Goal: Navigation & Orientation: Find specific page/section

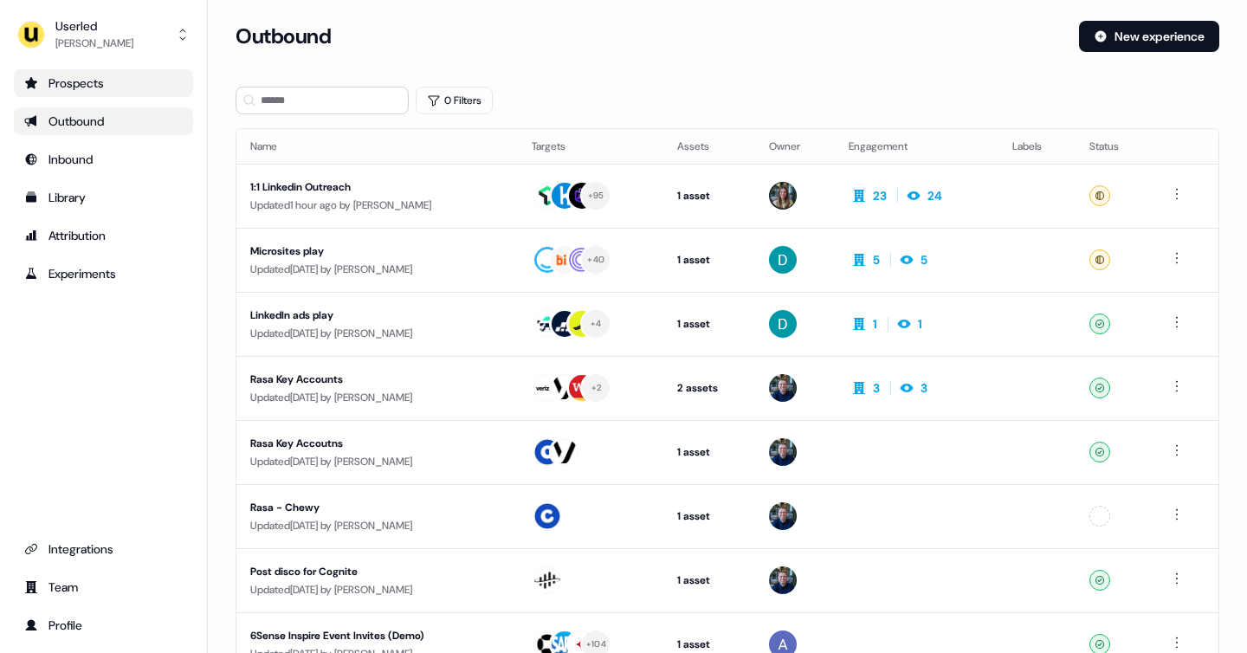
click at [132, 94] on link "Prospects" at bounding box center [103, 83] width 179 height 28
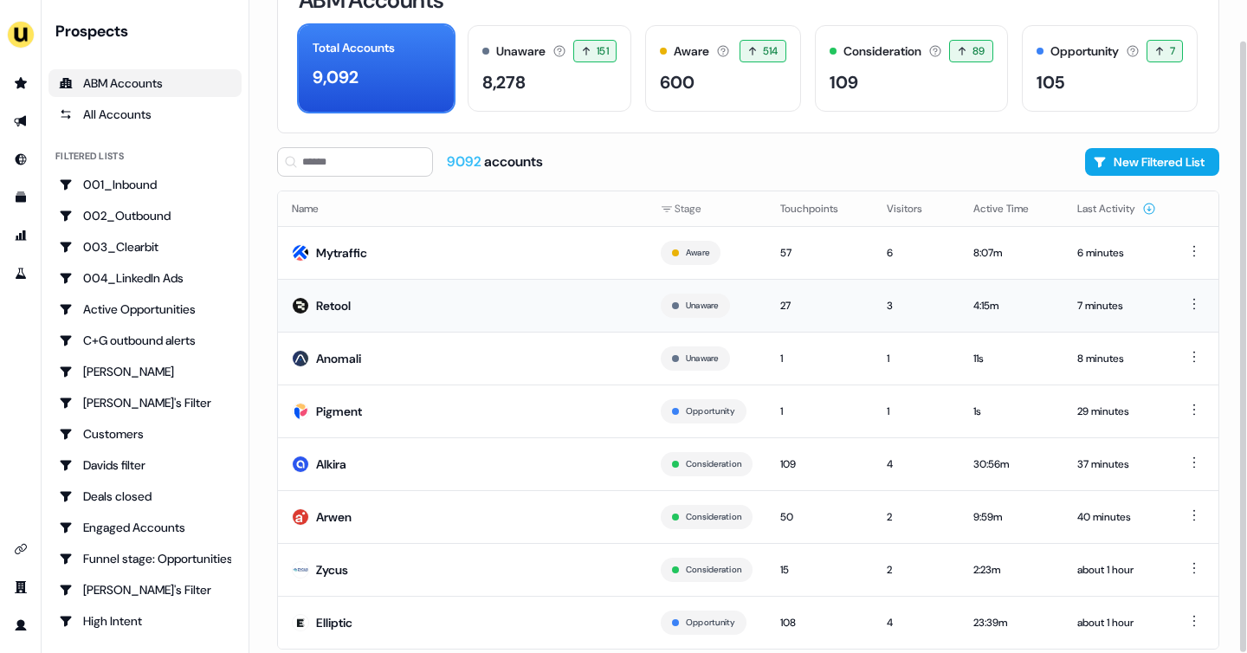
scroll to position [98, 0]
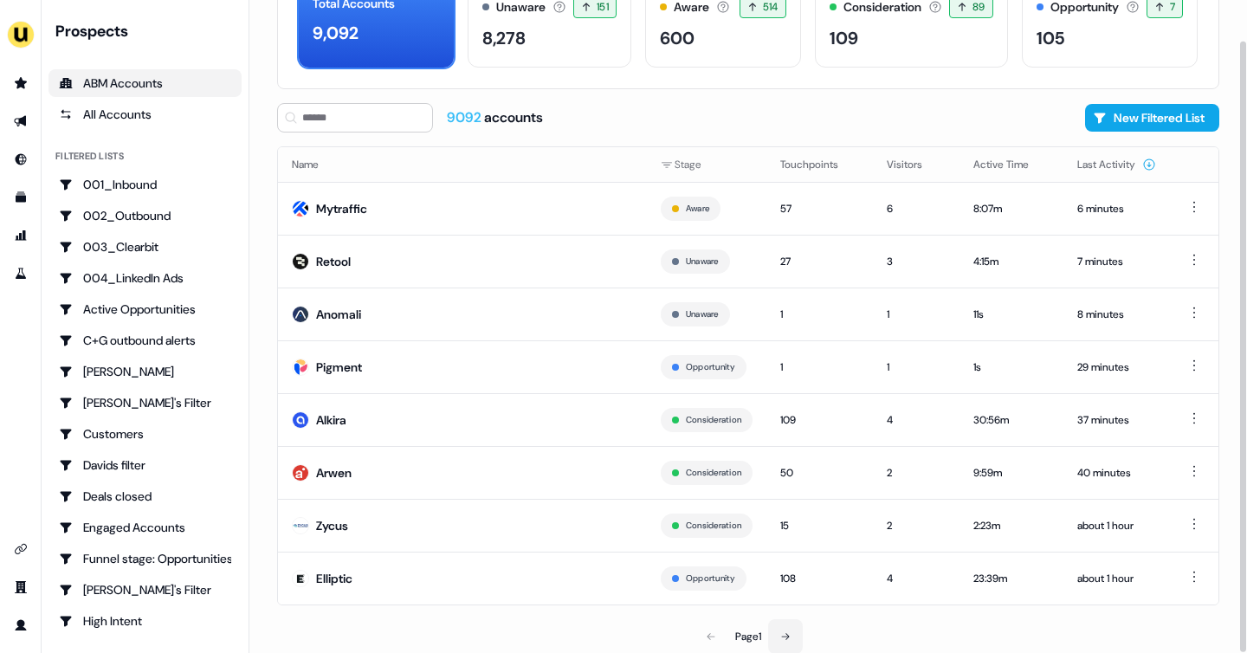
click at [788, 634] on icon at bounding box center [785, 636] width 10 height 10
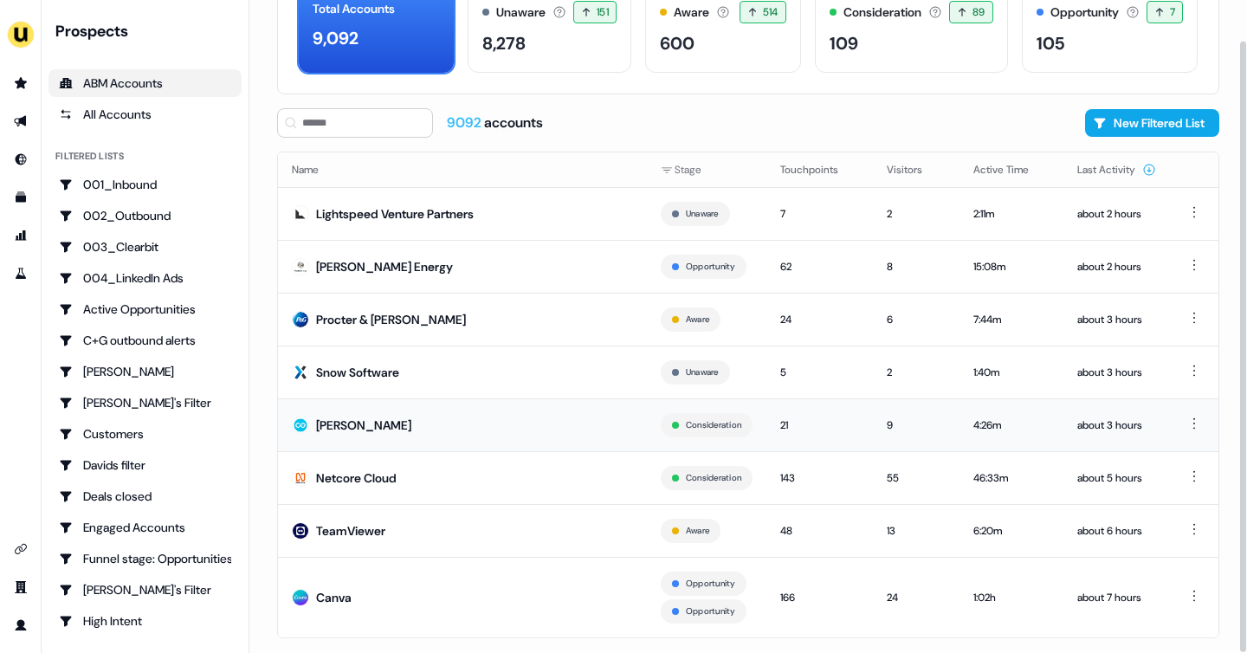
scroll to position [126, 0]
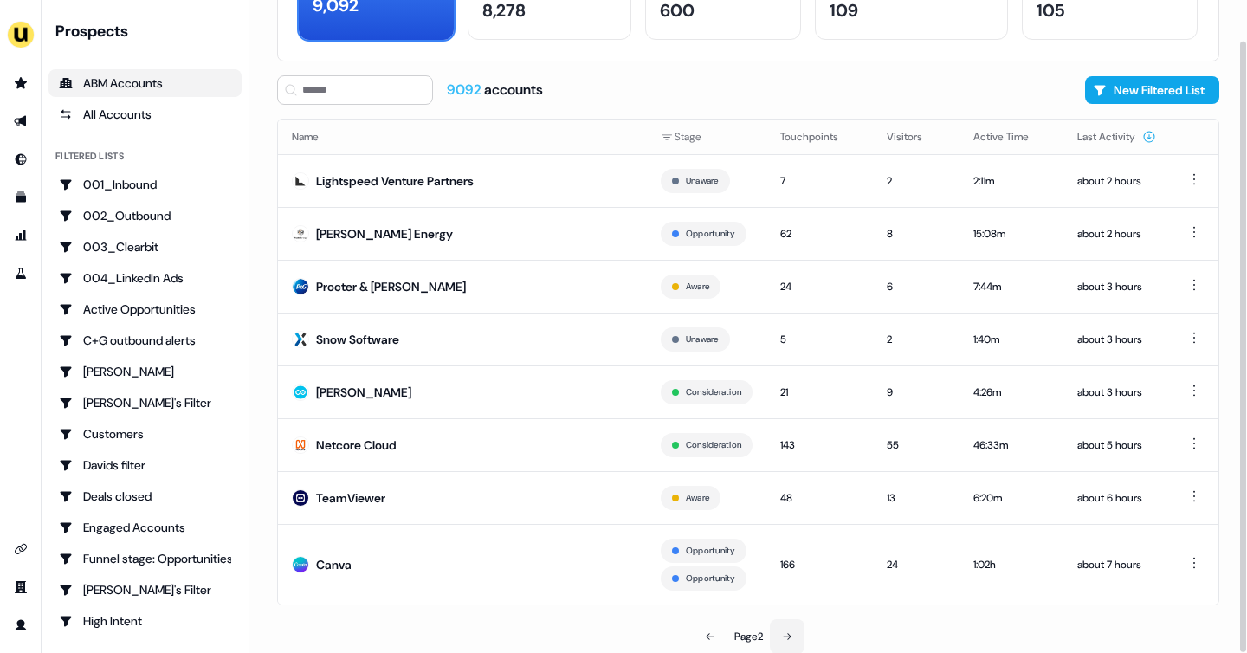
click at [800, 631] on button at bounding box center [787, 636] width 35 height 35
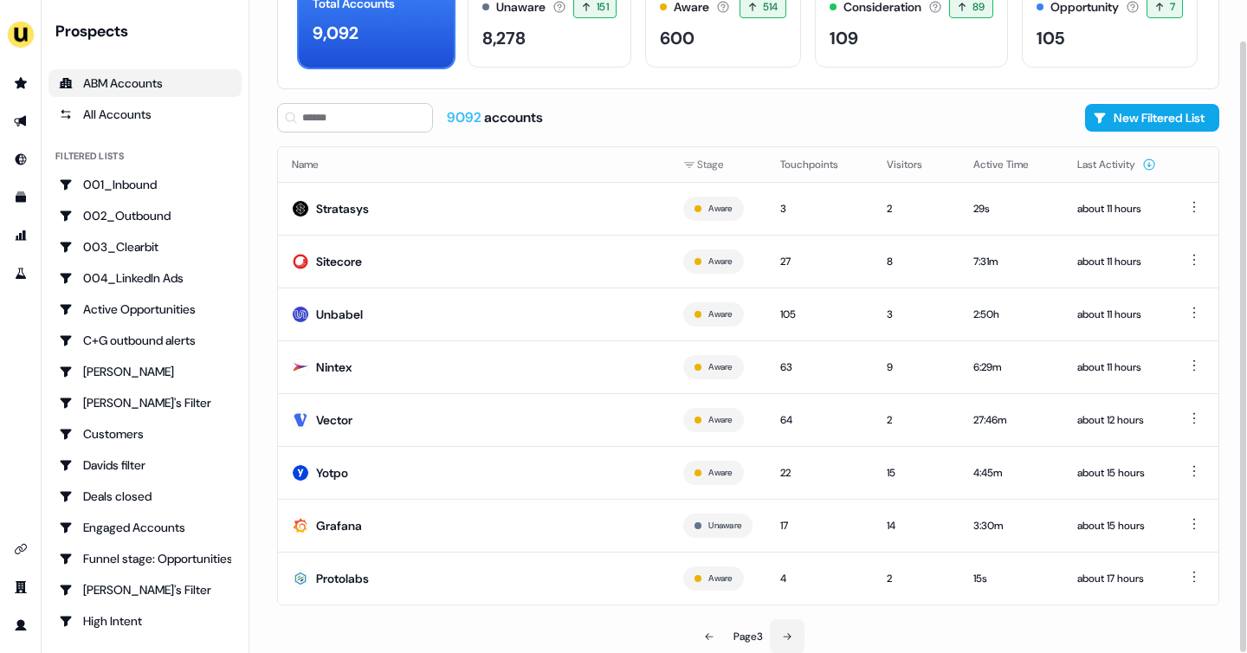
scroll to position [98, 0]
click at [839, 405] on td "64" at bounding box center [820, 419] width 107 height 53
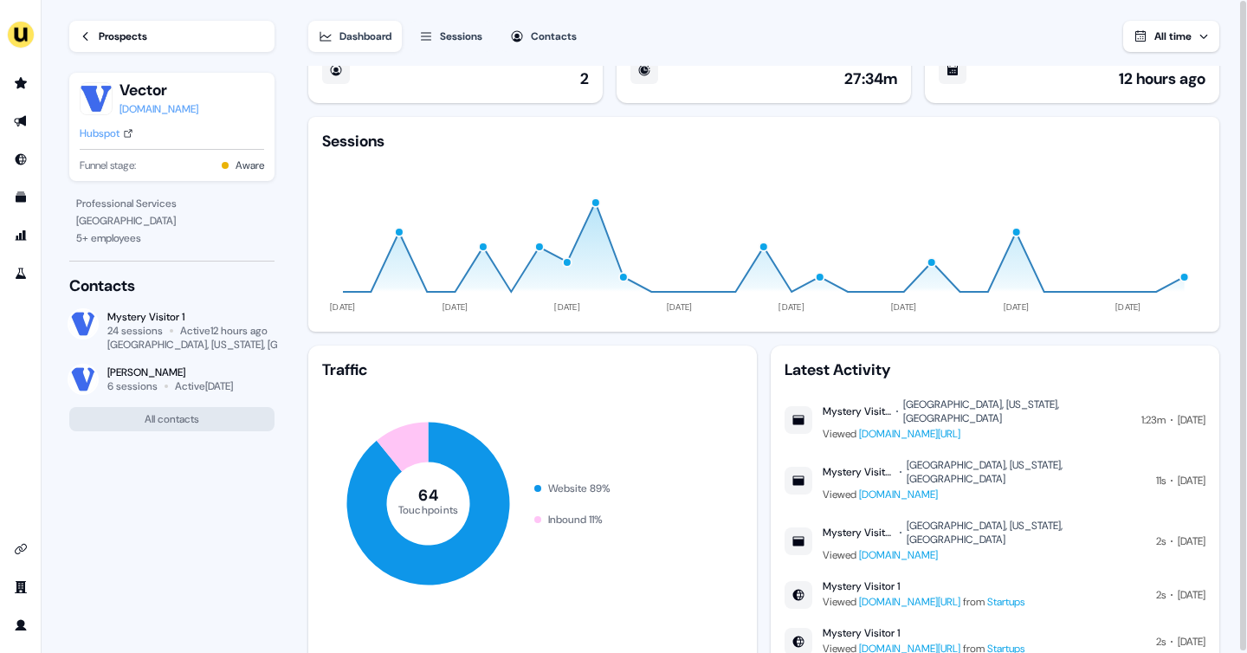
scroll to position [36, 0]
click at [961, 426] on link "www.userled.io/articles/scaling-linkedin-abm-campaigns" at bounding box center [909, 433] width 101 height 14
click at [89, 48] on link "Prospects" at bounding box center [171, 36] width 205 height 31
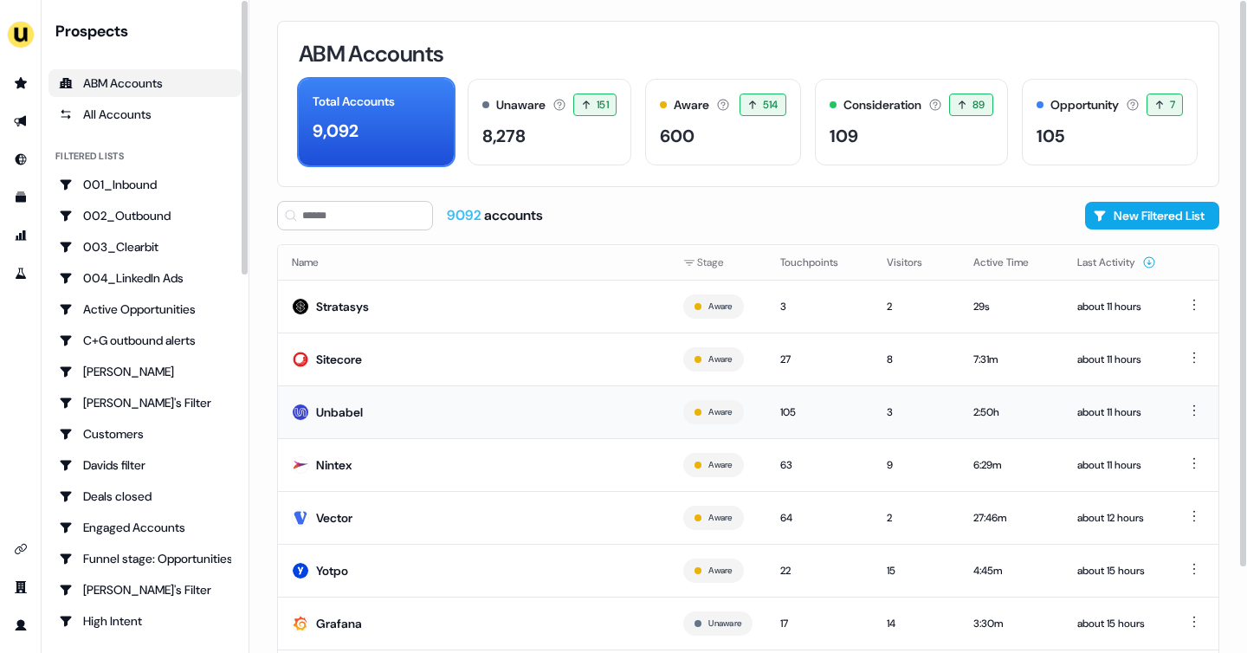
scroll to position [98, 0]
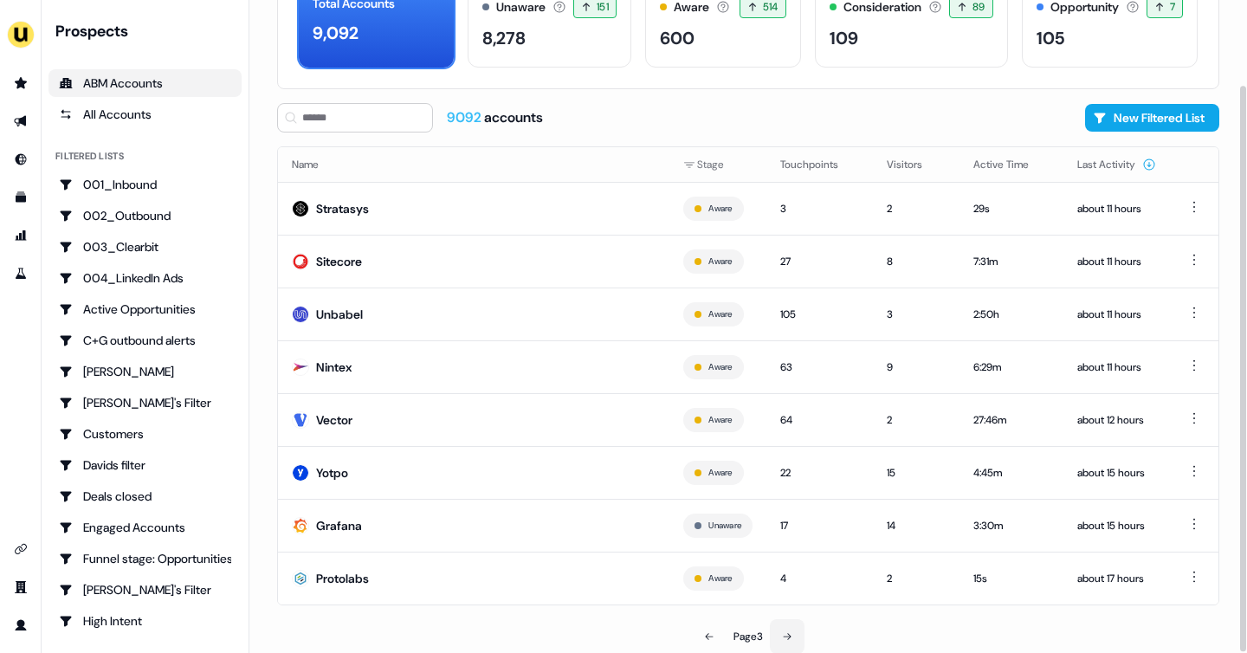
click at [789, 629] on button at bounding box center [787, 636] width 35 height 35
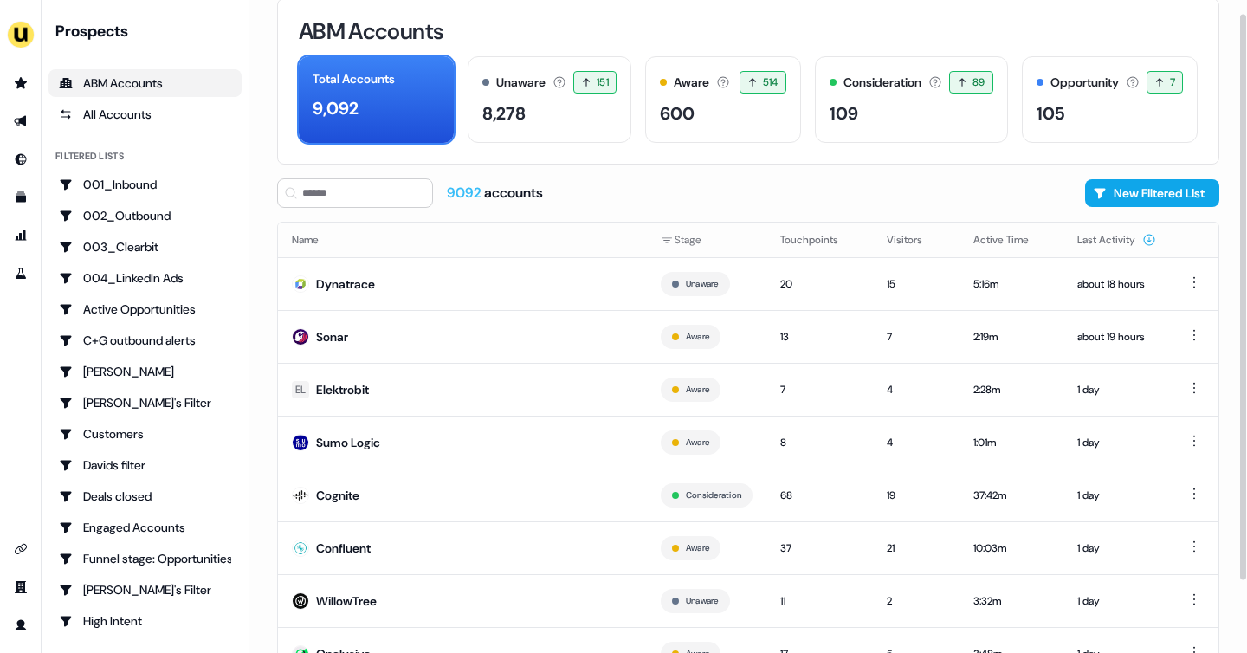
scroll to position [98, 0]
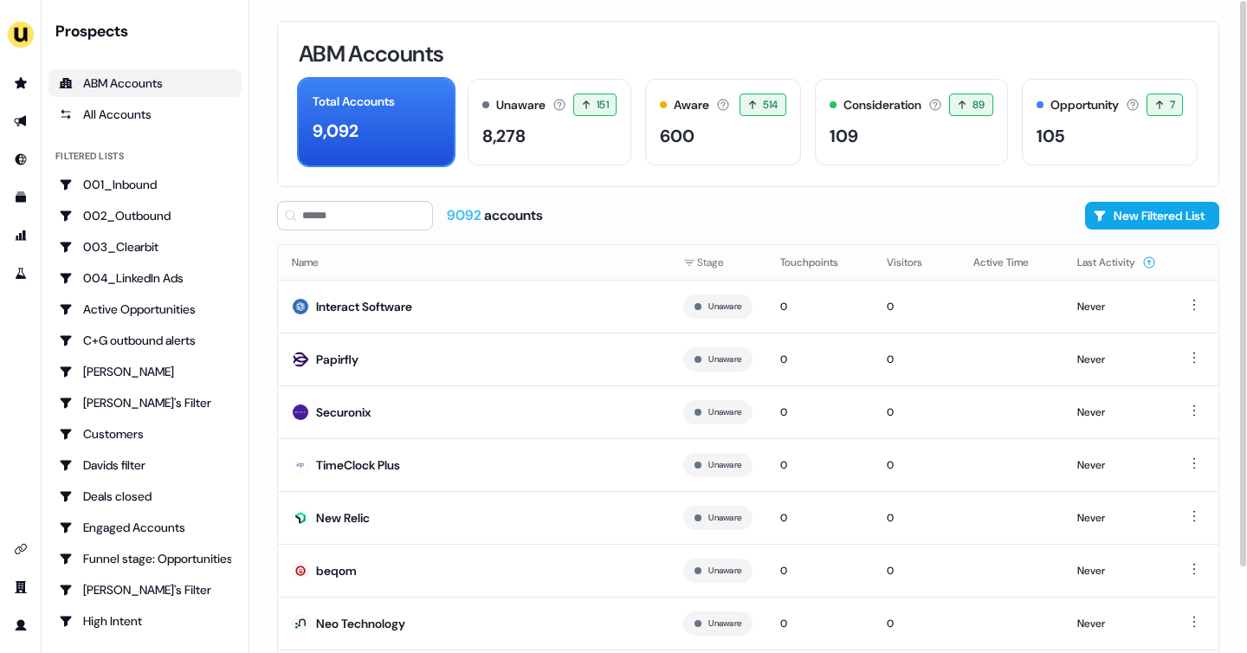
scroll to position [98, 0]
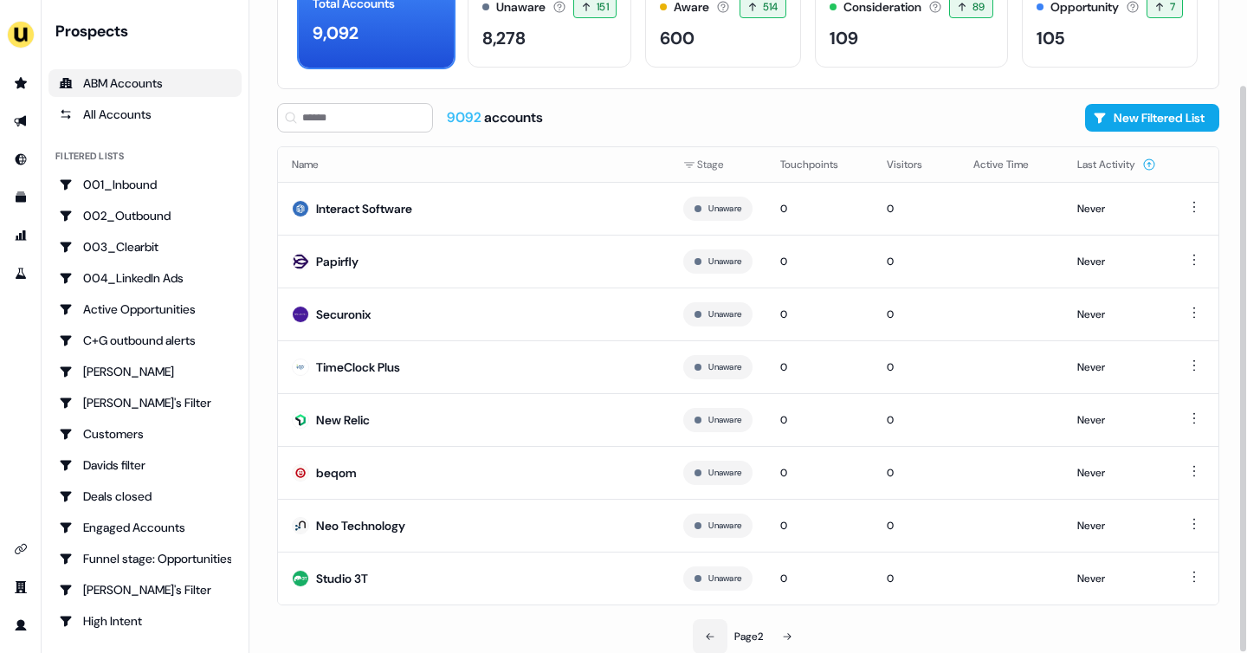
click at [705, 633] on icon at bounding box center [710, 636] width 10 height 10
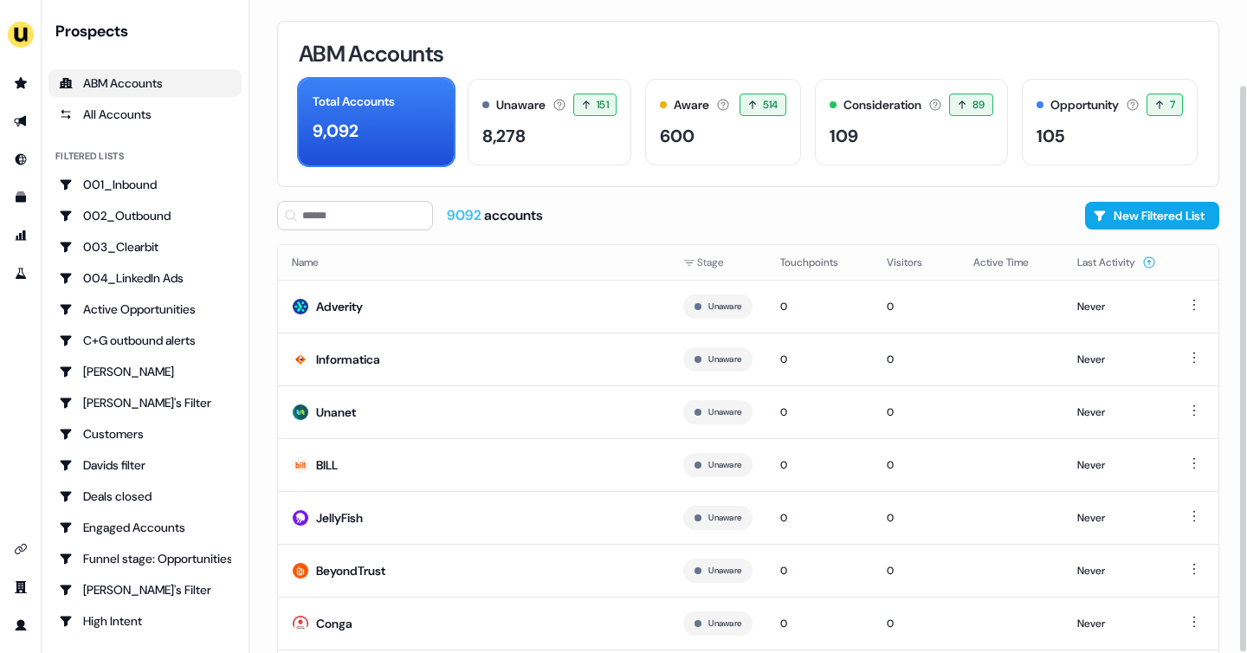
scroll to position [98, 0]
